Goal: Transaction & Acquisition: Subscribe to service/newsletter

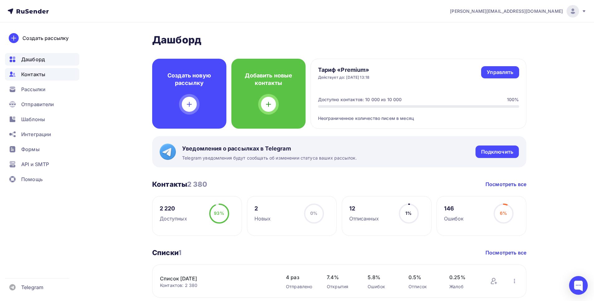
click at [43, 76] on span "Контакты" at bounding box center [33, 74] width 24 height 7
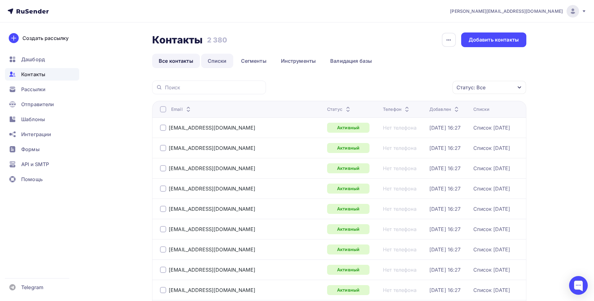
click at [224, 57] on link "Списки" at bounding box center [217, 61] width 32 height 14
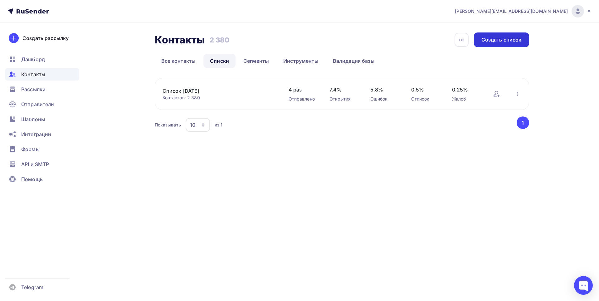
click at [503, 39] on div "Создать список" at bounding box center [501, 39] width 40 height 7
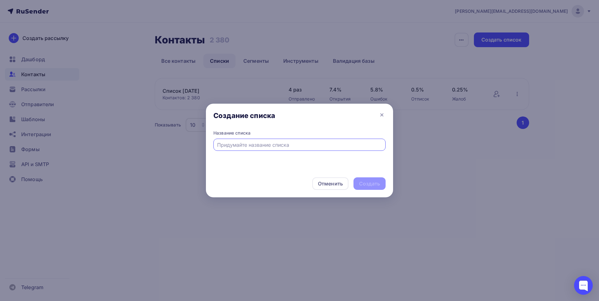
click at [253, 146] on input "text" at bounding box center [299, 144] width 165 height 7
type input "Список №2 - 09-09-2025"
click at [370, 179] on div "Создать" at bounding box center [370, 183] width 32 height 12
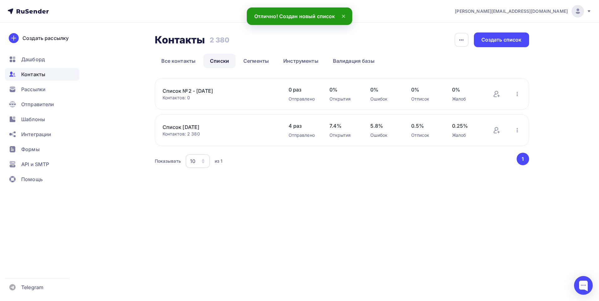
click at [40, 77] on span "Контакты" at bounding box center [33, 74] width 24 height 7
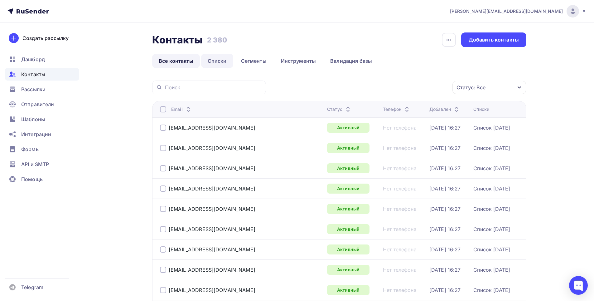
click at [221, 64] on link "Списки" at bounding box center [217, 61] width 32 height 14
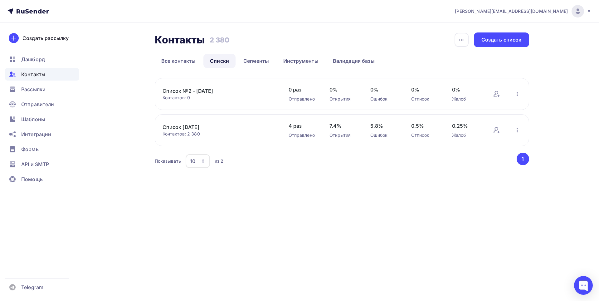
click at [217, 92] on link "Список №2 - 09-09-2025" at bounding box center [216, 90] width 106 height 7
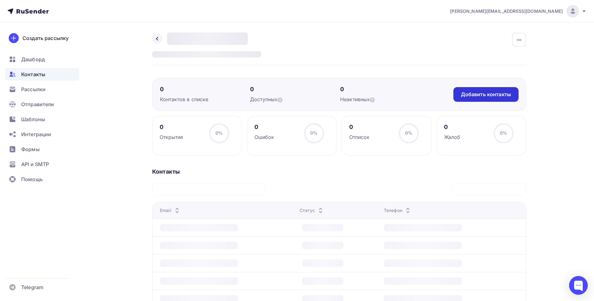
click at [496, 95] on div "Добавить контакты" at bounding box center [486, 94] width 50 height 7
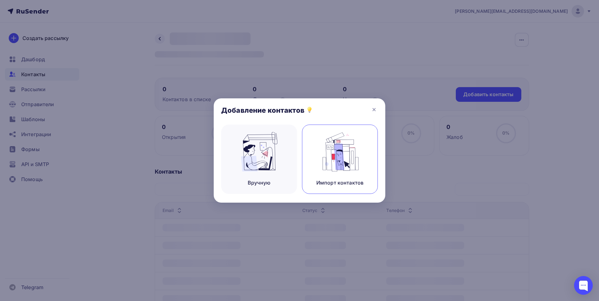
click at [333, 178] on div "Импорт контактов" at bounding box center [340, 159] width 76 height 69
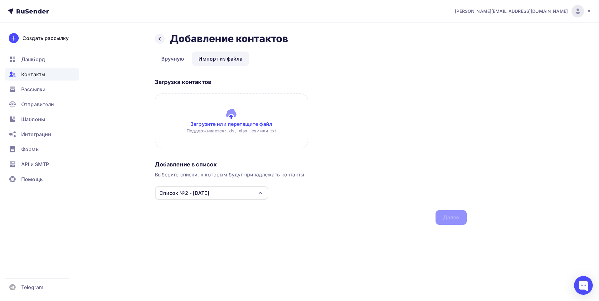
click at [243, 128] on input "file" at bounding box center [232, 120] width 154 height 55
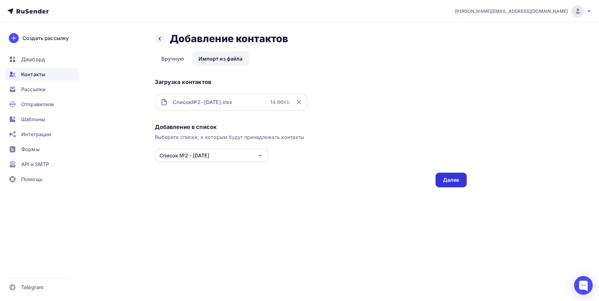
click at [441, 178] on div "Далее" at bounding box center [451, 180] width 31 height 15
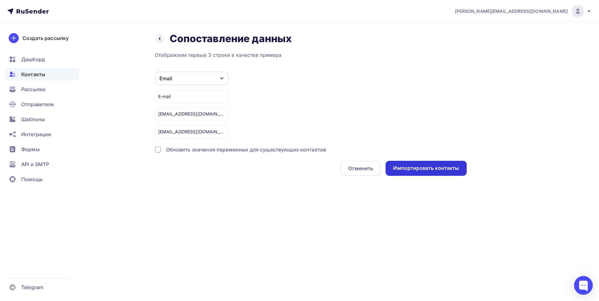
click at [413, 170] on div "Импортировать контакты" at bounding box center [426, 167] width 66 height 7
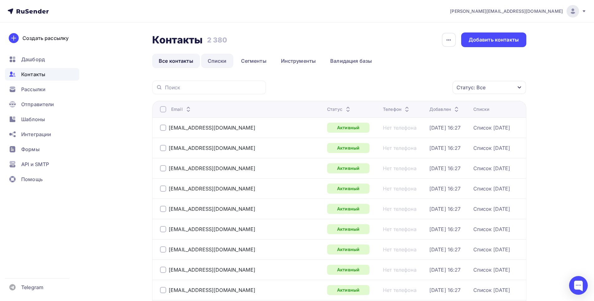
click at [214, 64] on link "Списки" at bounding box center [217, 61] width 32 height 14
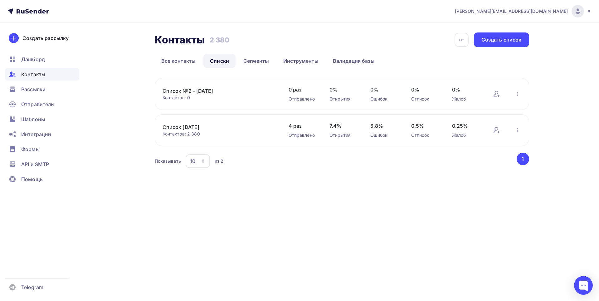
click at [187, 93] on link "Список №2 - 09-09-2025" at bounding box center [216, 90] width 106 height 7
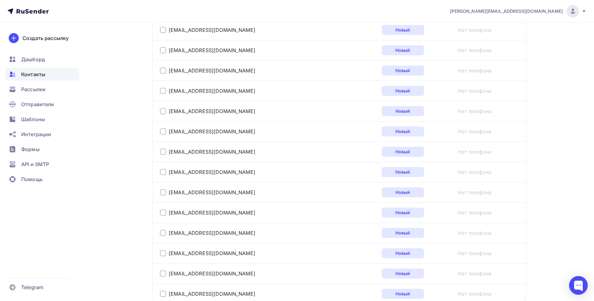
scroll to position [997, 0]
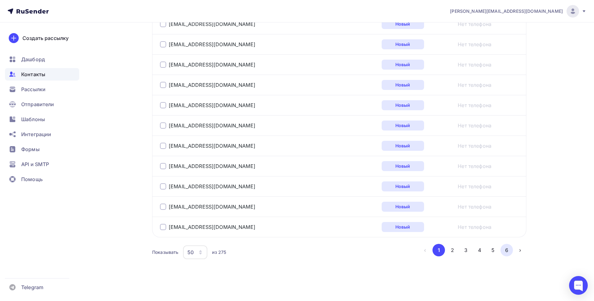
click at [506, 250] on button "6" at bounding box center [507, 250] width 12 height 12
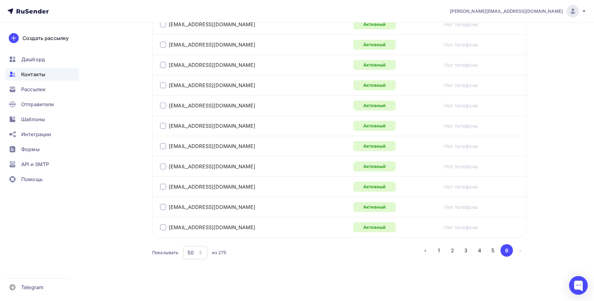
scroll to position [490, 0]
click at [489, 252] on button "5" at bounding box center [493, 250] width 12 height 12
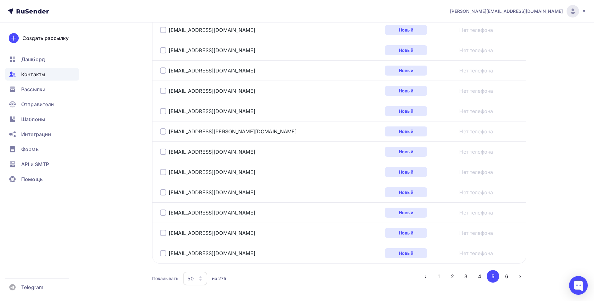
scroll to position [997, 0]
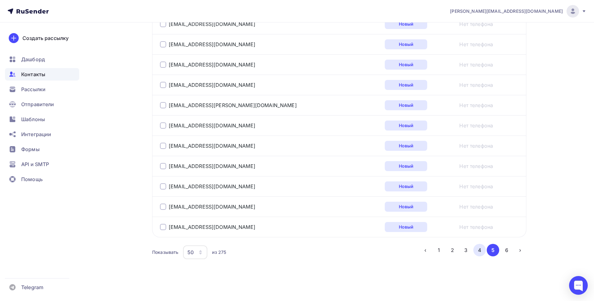
click at [481, 252] on button "4" at bounding box center [480, 250] width 12 height 12
click at [454, 247] on button "2" at bounding box center [453, 250] width 12 height 12
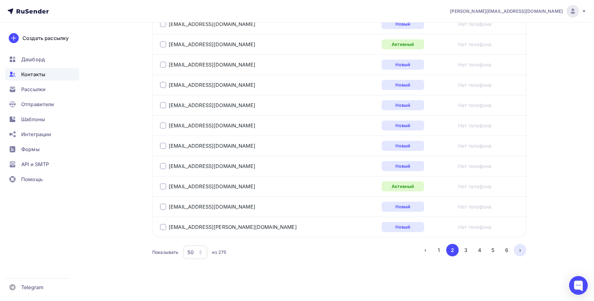
click at [519, 251] on button "›" at bounding box center [520, 250] width 12 height 12
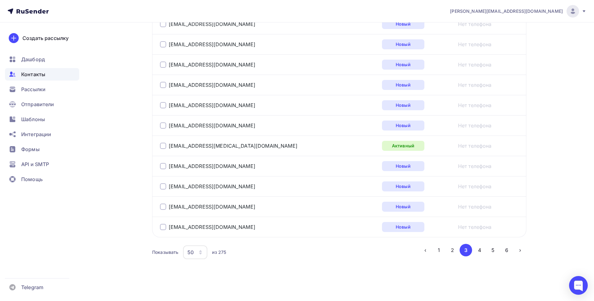
click at [202, 254] on icon "button" at bounding box center [200, 252] width 5 height 5
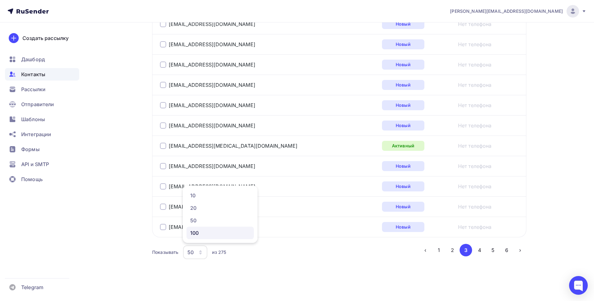
click at [197, 237] on link "100" at bounding box center [220, 233] width 67 height 12
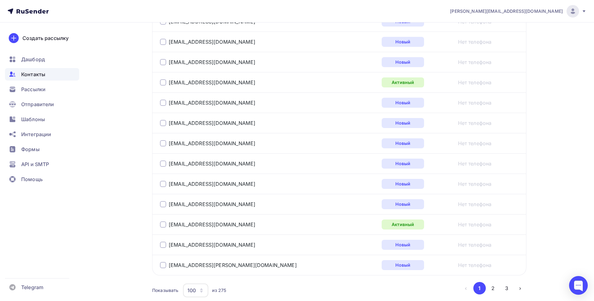
scroll to position [2011, 0]
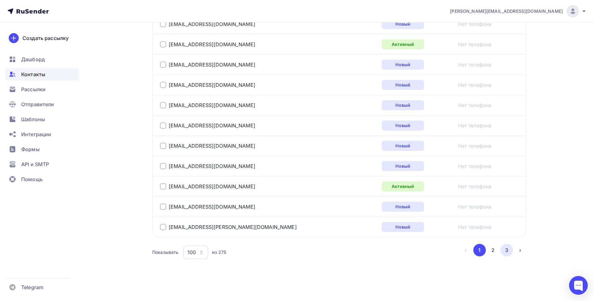
click at [503, 251] on button "3" at bounding box center [507, 250] width 12 height 12
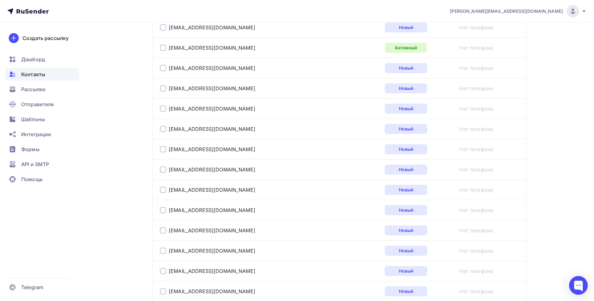
scroll to position [354, 0]
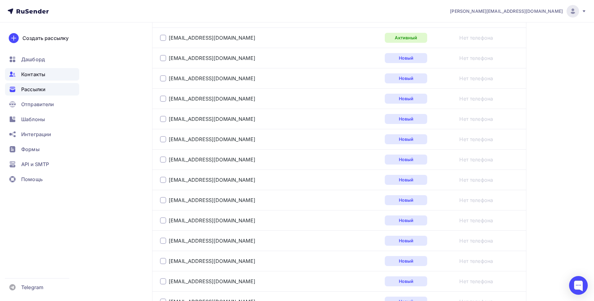
click at [56, 92] on div "Рассылки" at bounding box center [42, 89] width 74 height 12
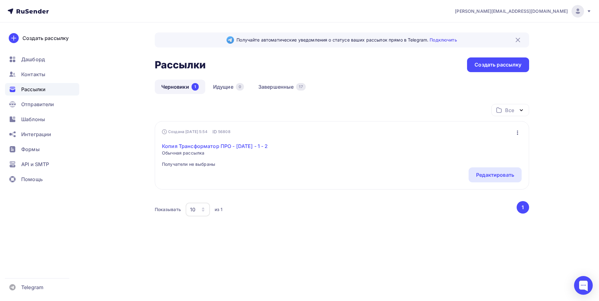
click at [195, 146] on link "Копия Трансформатор ПРО - 24-08-2025 - 1 - 2" at bounding box center [215, 145] width 106 height 7
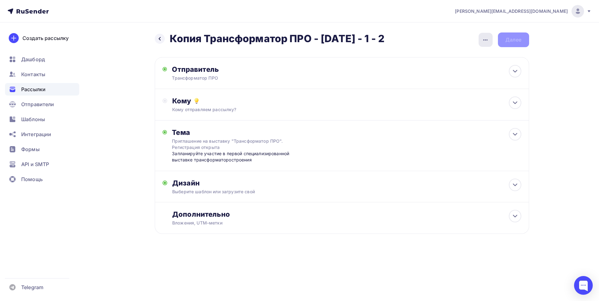
click at [486, 40] on icon "button" at bounding box center [485, 39] width 4 height 1
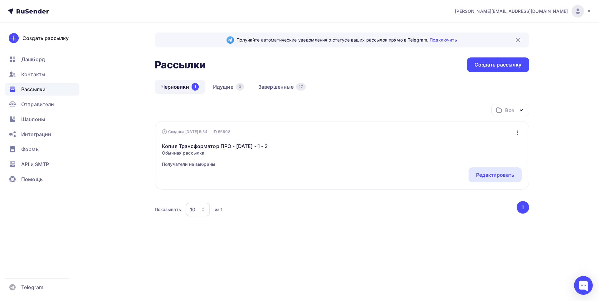
click at [44, 90] on span "Рассылки" at bounding box center [33, 89] width 24 height 7
click at [282, 89] on link "Завершенные 17" at bounding box center [282, 87] width 61 height 14
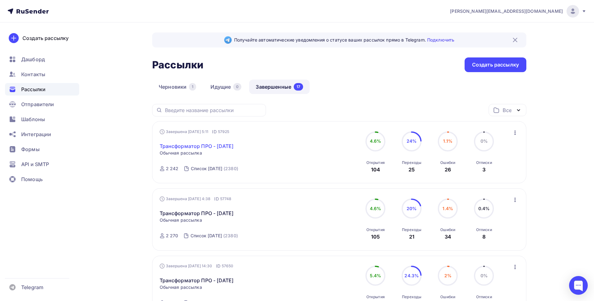
click at [188, 146] on link "Трансформатор ПРО - 03-09-2025" at bounding box center [197, 145] width 74 height 7
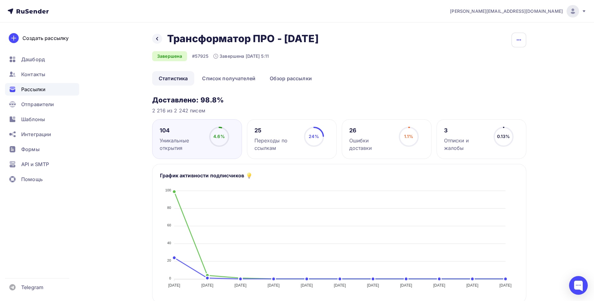
click at [523, 39] on button "button" at bounding box center [519, 39] width 15 height 15
click at [502, 57] on div "Копировать" at bounding box center [496, 59] width 60 height 7
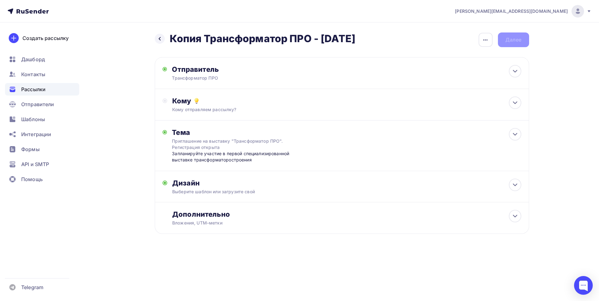
click at [206, 36] on h2 "Копия Трансформатор ПРО - 03-09-2025" at bounding box center [263, 38] width 186 height 12
click at [204, 37] on h2 "Копия Трансформатор ПРО - 03-09-2025" at bounding box center [263, 38] width 186 height 12
click at [204, 38] on h2 "Копия Трансформатор ПРО - 03-09-2025" at bounding box center [263, 38] width 186 height 12
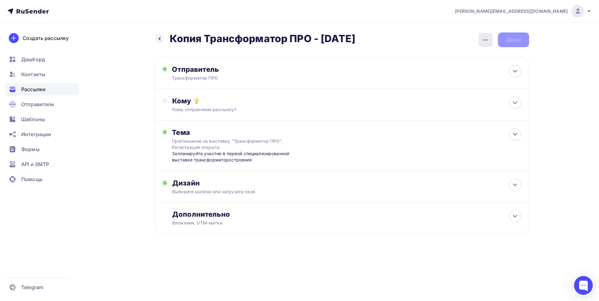
click at [485, 42] on icon "button" at bounding box center [485, 39] width 7 height 7
click at [455, 71] on div "Переименовать рассылку" at bounding box center [452, 71] width 77 height 7
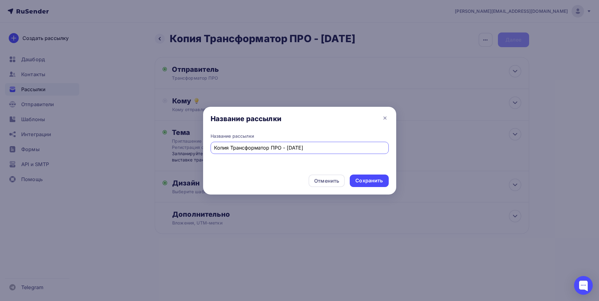
click at [232, 149] on input "Копия Трансформатор ПРО - 03-09-2025" at bounding box center [299, 147] width 171 height 7
type input "Трансформатор ПРО - [DATE]"
click at [384, 183] on div "Сохранить" at bounding box center [369, 180] width 39 height 12
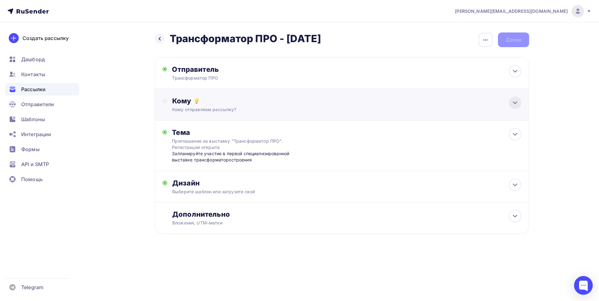
click at [513, 100] on icon at bounding box center [514, 102] width 7 height 7
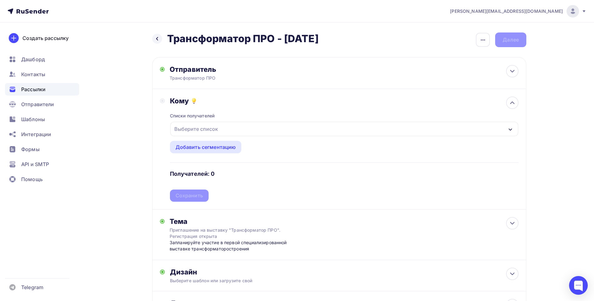
click at [254, 128] on div "Выберите список" at bounding box center [344, 129] width 348 height 14
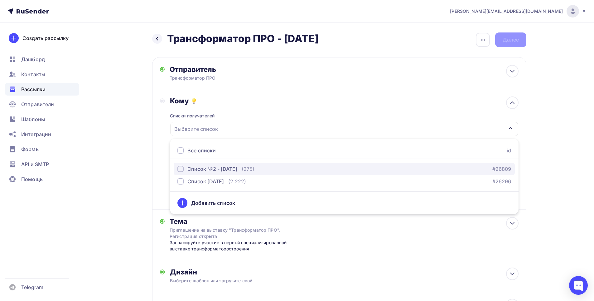
click at [183, 169] on div "button" at bounding box center [181, 169] width 6 height 6
click at [326, 227] on div "Тема Приглашение на выставку "Трансформатор ПРО". Регистрация открыта Запланиру…" at bounding box center [339, 234] width 374 height 51
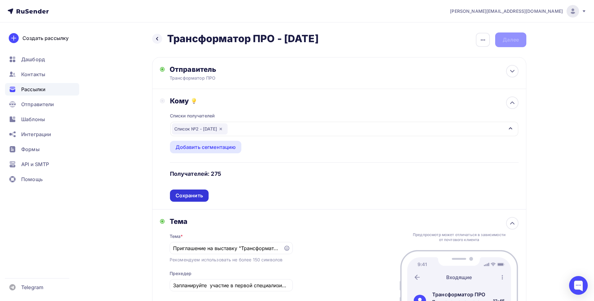
click at [195, 196] on div "Сохранить" at bounding box center [189, 195] width 27 height 7
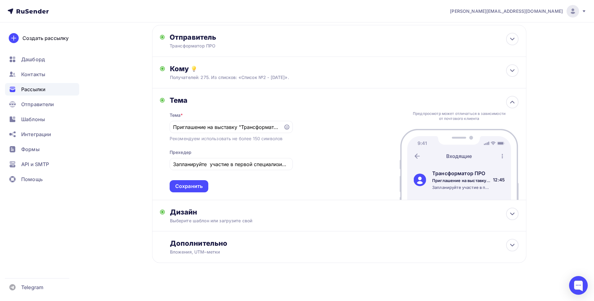
scroll to position [34, 0]
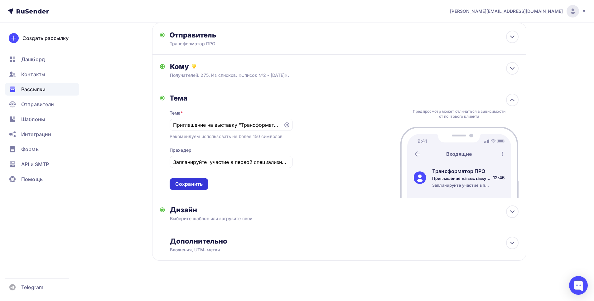
click at [197, 183] on div "Сохранить" at bounding box center [188, 183] width 27 height 7
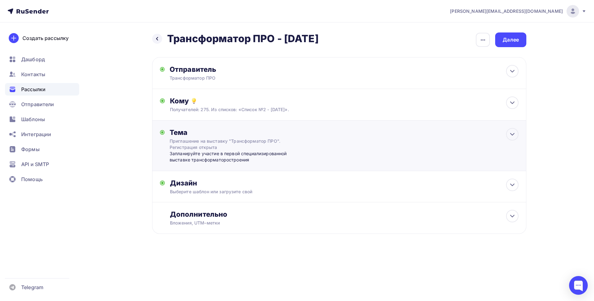
scroll to position [0, 0]
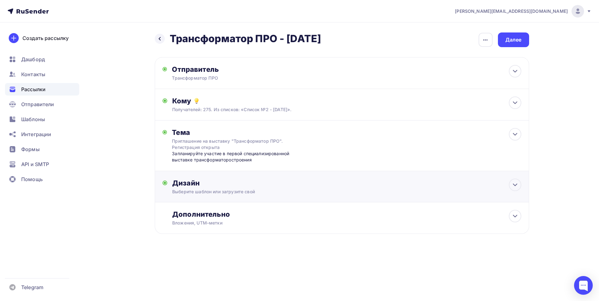
click at [246, 195] on div "Дизайн Выберите шаблон или загрузите свой Размер письма: 122 Kb Заменить шаблон…" at bounding box center [342, 189] width 359 height 23
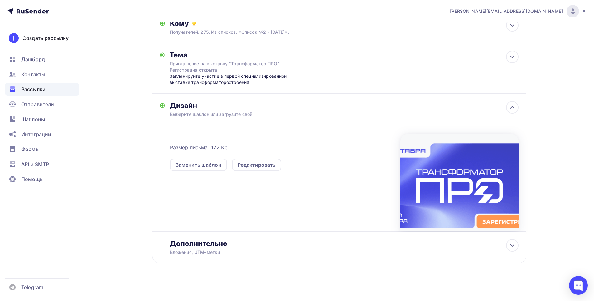
scroll to position [80, 0]
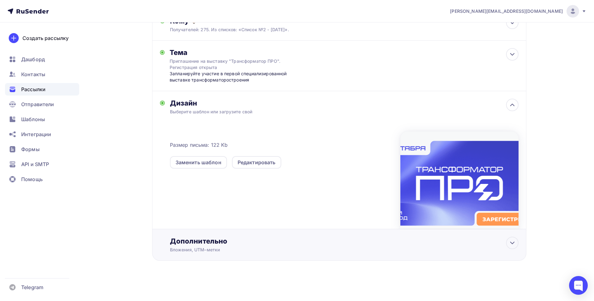
drag, startPoint x: 201, startPoint y: 244, endPoint x: 208, endPoint y: 236, distance: 10.0
click at [201, 243] on div "Дополнительно" at bounding box center [344, 241] width 349 height 9
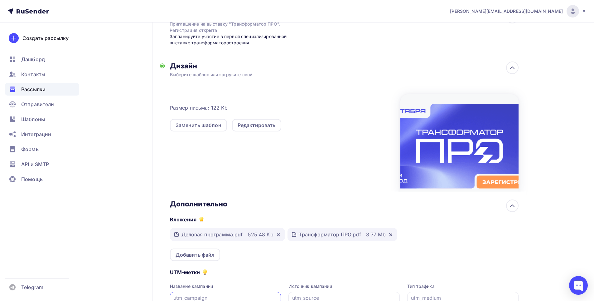
scroll to position [190, 0]
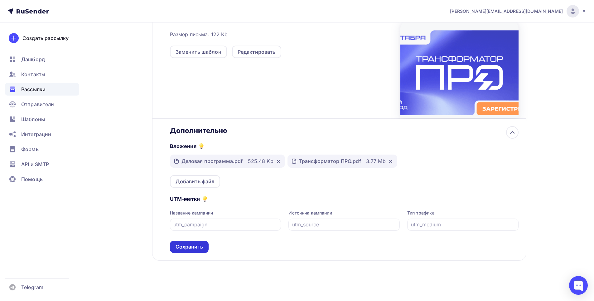
click at [183, 246] on div "Сохранить" at bounding box center [189, 246] width 27 height 7
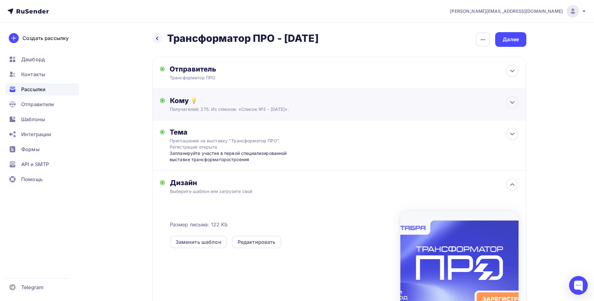
scroll to position [0, 0]
click at [517, 37] on div "Далее" at bounding box center [511, 39] width 16 height 7
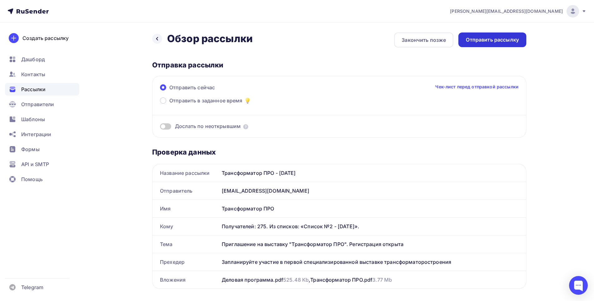
click at [488, 41] on div "Отправить рассылку" at bounding box center [492, 39] width 53 height 7
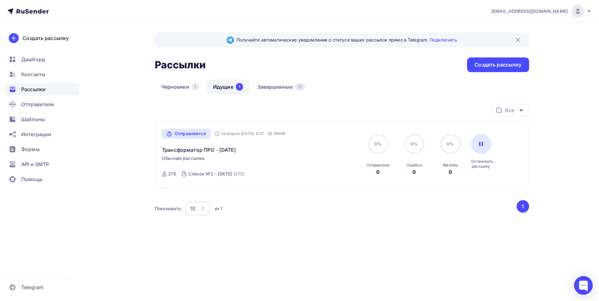
click at [519, 39] on img at bounding box center [517, 39] width 7 height 7
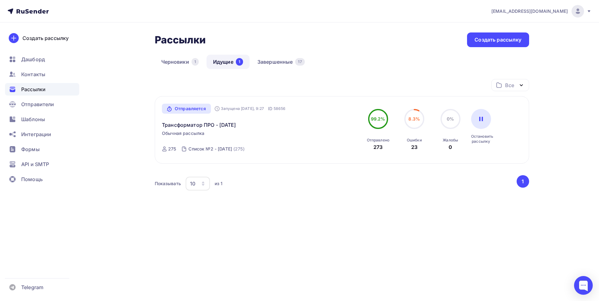
click at [545, 120] on div "Рассылки Рассылки Создать рассылку Черновики 1 Идущие 1 Завершенные 17 Идущие 1…" at bounding box center [299, 138] width 511 height 232
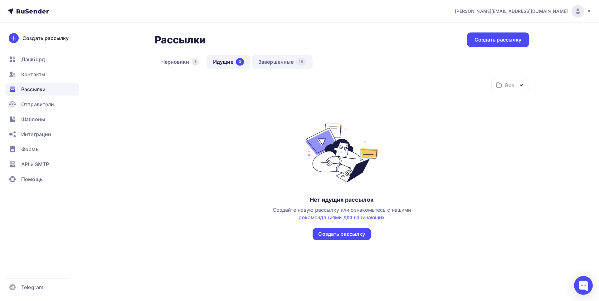
click at [272, 64] on link "Завершенные 18" at bounding box center [282, 62] width 61 height 14
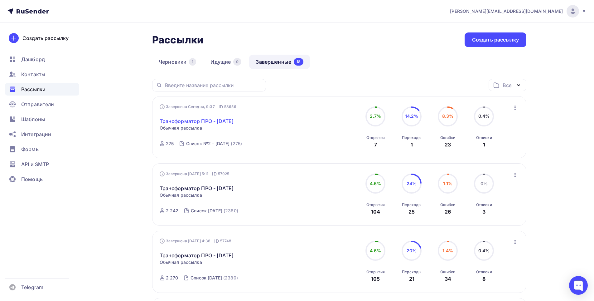
click at [198, 119] on link "Трансформатор ПРО - [DATE]" at bounding box center [197, 120] width 74 height 7
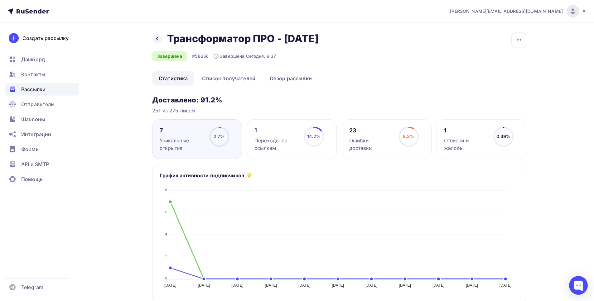
click at [360, 137] on div "Ошибки доставки" at bounding box center [371, 144] width 44 height 15
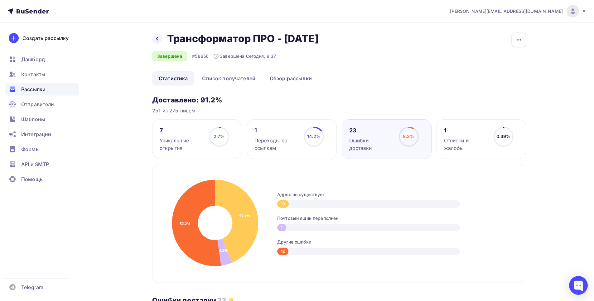
click at [184, 141] on div "Уникальные открытия" at bounding box center [182, 144] width 44 height 15
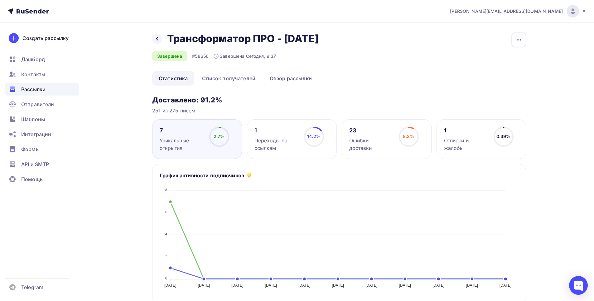
click at [260, 141] on div "Переходы по ссылкам" at bounding box center [277, 144] width 44 height 15
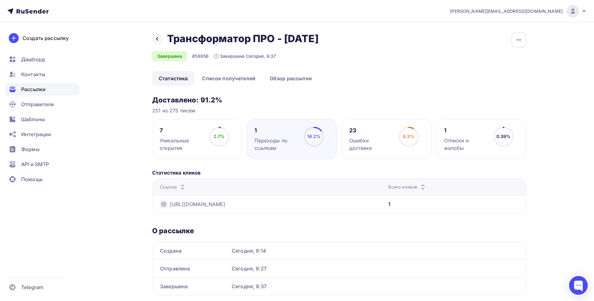
click at [173, 144] on div "Уникальные открытия" at bounding box center [182, 144] width 44 height 15
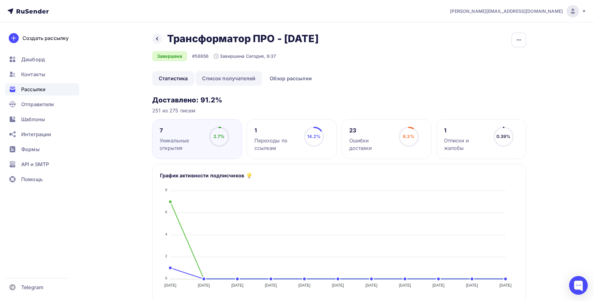
drag, startPoint x: 242, startPoint y: 78, endPoint x: 276, endPoint y: 78, distance: 35.0
click at [242, 78] on link "Список получателей" at bounding box center [229, 78] width 66 height 14
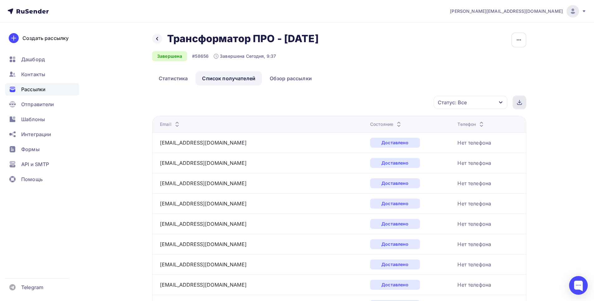
click at [521, 104] on icon at bounding box center [519, 102] width 5 height 5
click at [498, 101] on div "Статус: Все" at bounding box center [471, 102] width 74 height 13
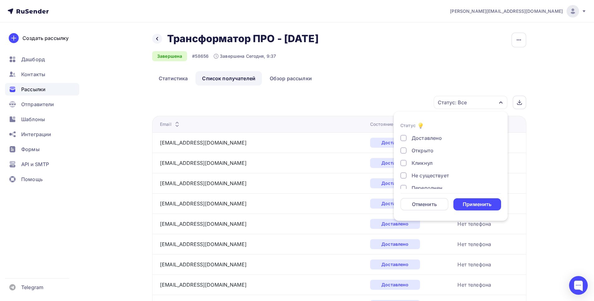
click at [436, 136] on div "Доставлено" at bounding box center [427, 137] width 30 height 7
click at [472, 203] on div "Применить" at bounding box center [477, 204] width 29 height 7
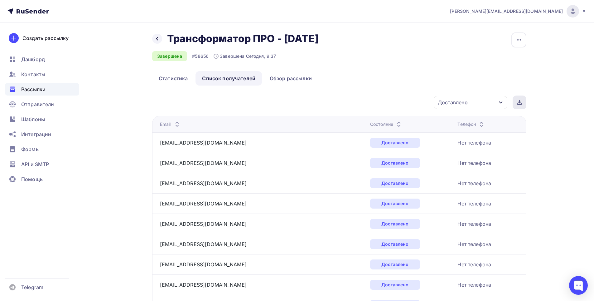
click at [522, 105] on div at bounding box center [520, 102] width 14 height 14
click at [501, 102] on icon "button" at bounding box center [501, 102] width 5 height 5
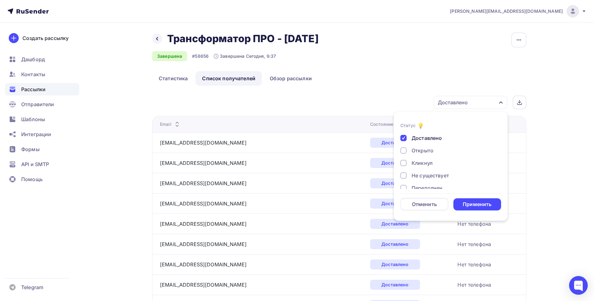
drag, startPoint x: 433, startPoint y: 135, endPoint x: 423, endPoint y: 148, distance: 15.9
click at [432, 136] on div "Доставлено" at bounding box center [427, 137] width 30 height 7
click at [422, 150] on div "Открыто" at bounding box center [423, 150] width 22 height 7
click at [473, 203] on div "Применить" at bounding box center [477, 204] width 29 height 7
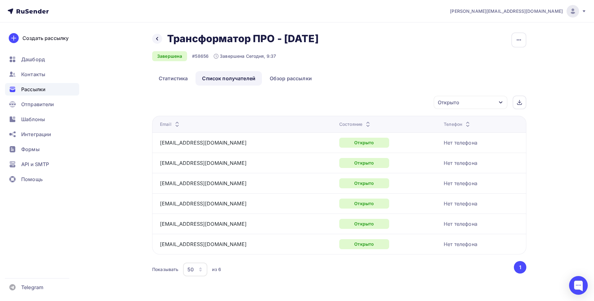
click at [499, 102] on icon "button" at bounding box center [501, 102] width 5 height 5
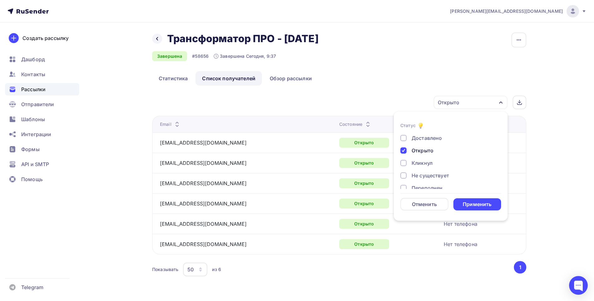
drag, startPoint x: 430, startPoint y: 162, endPoint x: 435, endPoint y: 152, distance: 11.4
click at [430, 162] on div "Кликнул" at bounding box center [422, 162] width 21 height 7
click at [432, 153] on div "Открыто" at bounding box center [423, 150] width 22 height 7
click at [477, 208] on div "Применить" at bounding box center [478, 204] width 48 height 12
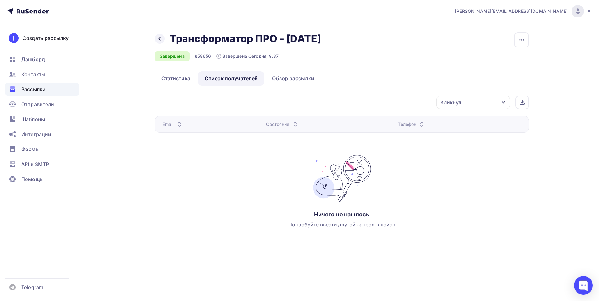
click at [503, 102] on icon "button" at bounding box center [503, 102] width 3 height 2
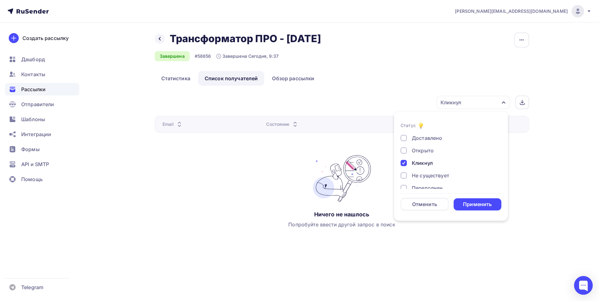
click at [429, 162] on div "Кликнул" at bounding box center [422, 162] width 21 height 7
click at [443, 176] on div "Не существует" at bounding box center [430, 175] width 37 height 7
click at [472, 206] on div "Применить" at bounding box center [477, 204] width 29 height 7
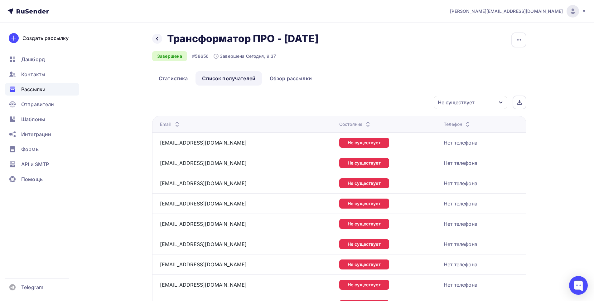
click at [499, 100] on icon "button" at bounding box center [501, 102] width 5 height 5
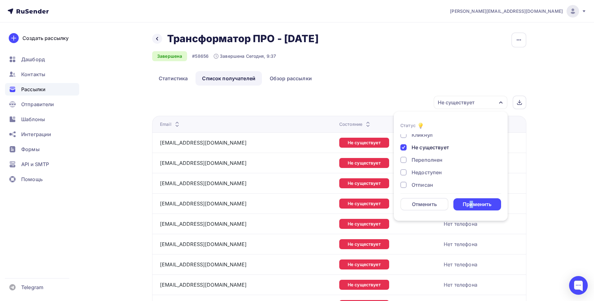
scroll to position [27, 0]
click at [438, 149] on div "Не существует" at bounding box center [430, 148] width 37 height 7
click at [438, 161] on div "Переполнен" at bounding box center [427, 161] width 31 height 7
click at [478, 203] on div "Применить" at bounding box center [477, 204] width 29 height 7
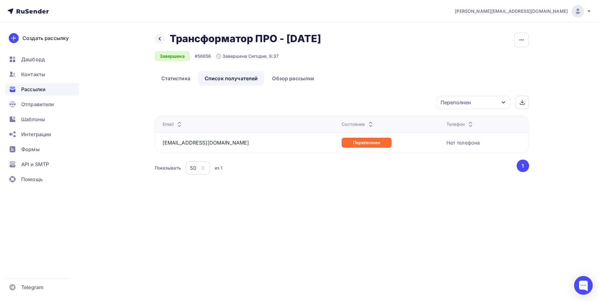
click at [502, 104] on icon "button" at bounding box center [503, 102] width 5 height 5
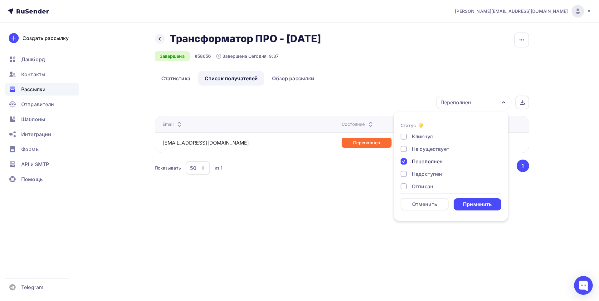
click at [439, 162] on div "Переполнен" at bounding box center [427, 161] width 31 height 7
click at [437, 175] on div "Недоступен" at bounding box center [427, 173] width 30 height 7
click at [474, 203] on div "Применить" at bounding box center [477, 204] width 29 height 7
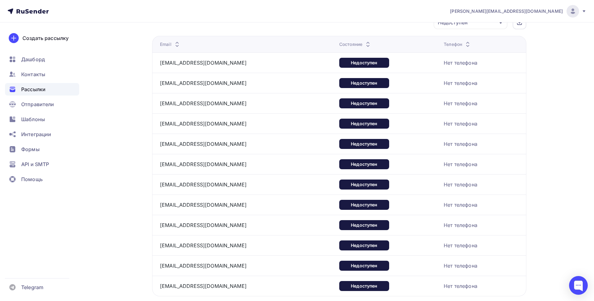
scroll to position [0, 0]
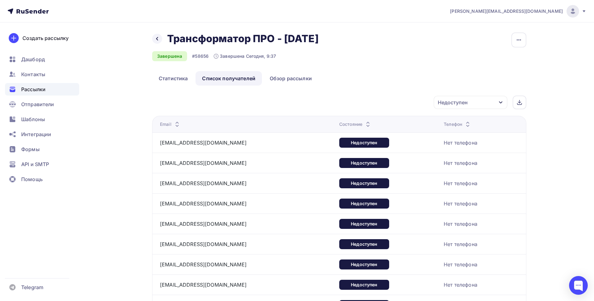
click at [504, 103] on div "Недоступен" at bounding box center [471, 102] width 74 height 13
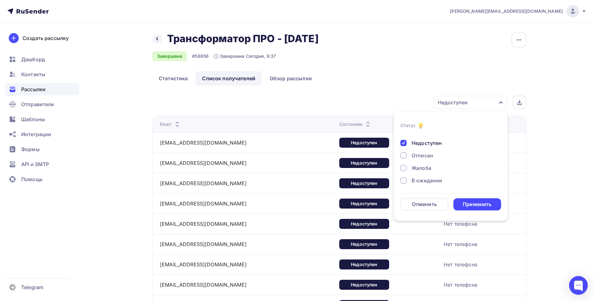
scroll to position [58, 0]
click at [433, 143] on div "Недоступен" at bounding box center [427, 142] width 30 height 7
click at [424, 156] on div "Отписан" at bounding box center [423, 154] width 22 height 7
click at [476, 208] on div "Применить" at bounding box center [477, 204] width 29 height 7
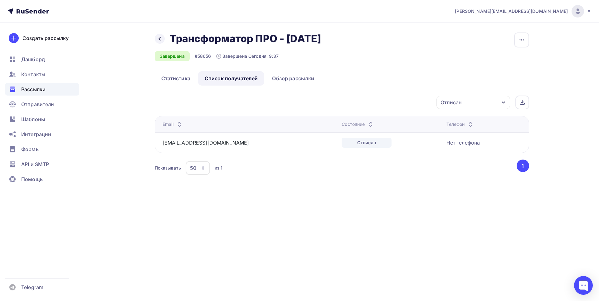
click at [506, 101] on icon "button" at bounding box center [503, 102] width 5 height 5
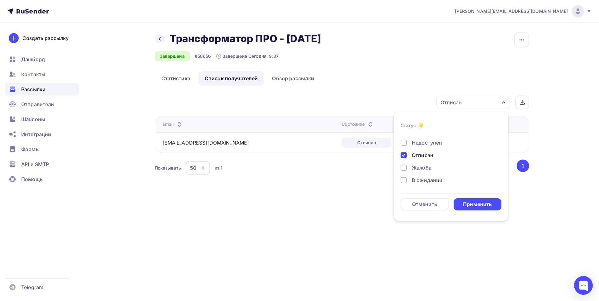
drag, startPoint x: 426, startPoint y: 156, endPoint x: 426, endPoint y: 160, distance: 3.7
click at [426, 156] on div "Отписан" at bounding box center [423, 154] width 22 height 7
drag, startPoint x: 424, startPoint y: 169, endPoint x: 431, endPoint y: 179, distance: 12.9
click at [424, 169] on div "Жалоба" at bounding box center [422, 167] width 20 height 7
click at [469, 203] on div "Применить" at bounding box center [477, 204] width 29 height 7
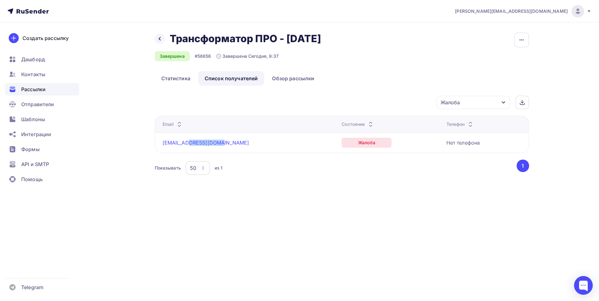
drag, startPoint x: 222, startPoint y: 142, endPoint x: 191, endPoint y: 141, distance: 30.6
click at [191, 141] on div "malykhag@oz-mine.com" at bounding box center [241, 143] width 156 height 10
copy link "oz-mine.com"
click at [494, 103] on div "Жалоба" at bounding box center [474, 102] width 74 height 13
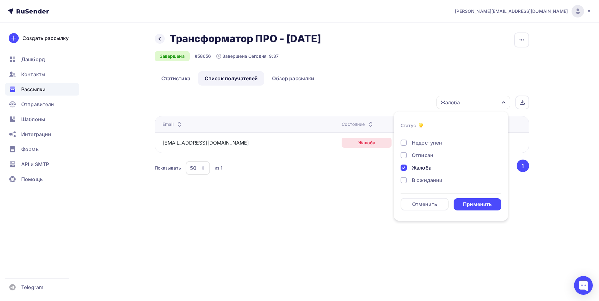
drag, startPoint x: 431, startPoint y: 169, endPoint x: 433, endPoint y: 174, distance: 4.6
click at [431, 170] on div "Жалоба" at bounding box center [422, 167] width 20 height 7
click at [437, 180] on div "В ожидании" at bounding box center [427, 179] width 31 height 7
click at [470, 205] on div "Применить" at bounding box center [477, 204] width 29 height 7
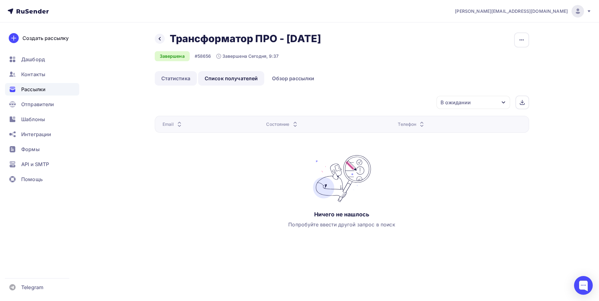
click at [178, 81] on link "Статистика" at bounding box center [176, 78] width 42 height 14
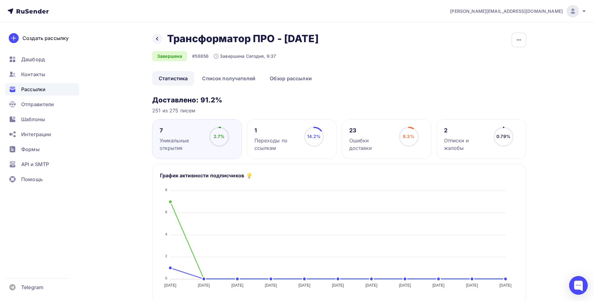
click at [265, 140] on div "Переходы по ссылкам" at bounding box center [277, 144] width 44 height 15
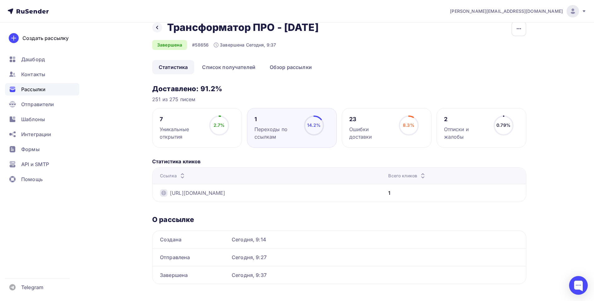
scroll to position [19, 0]
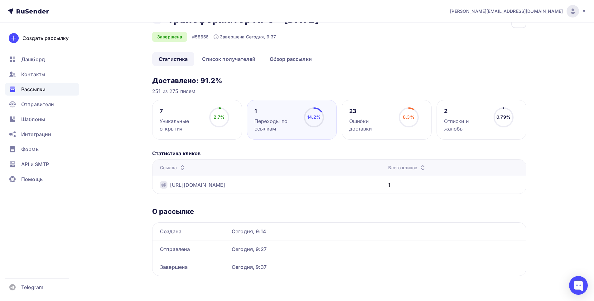
click at [298, 78] on h3 "Доставлено: 91.2%" at bounding box center [339, 80] width 374 height 9
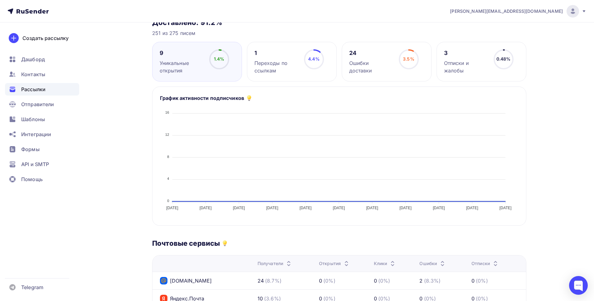
scroll to position [62, 0]
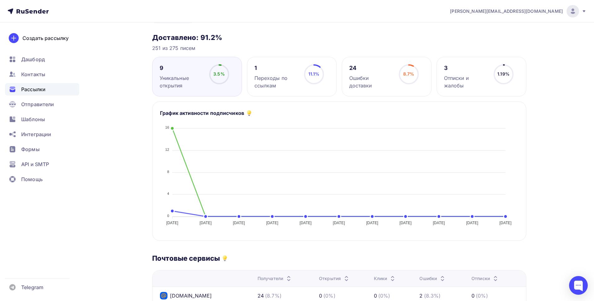
click at [166, 77] on div "Уникальные открытия" at bounding box center [182, 81] width 44 height 15
